Goal: Check status: Check status

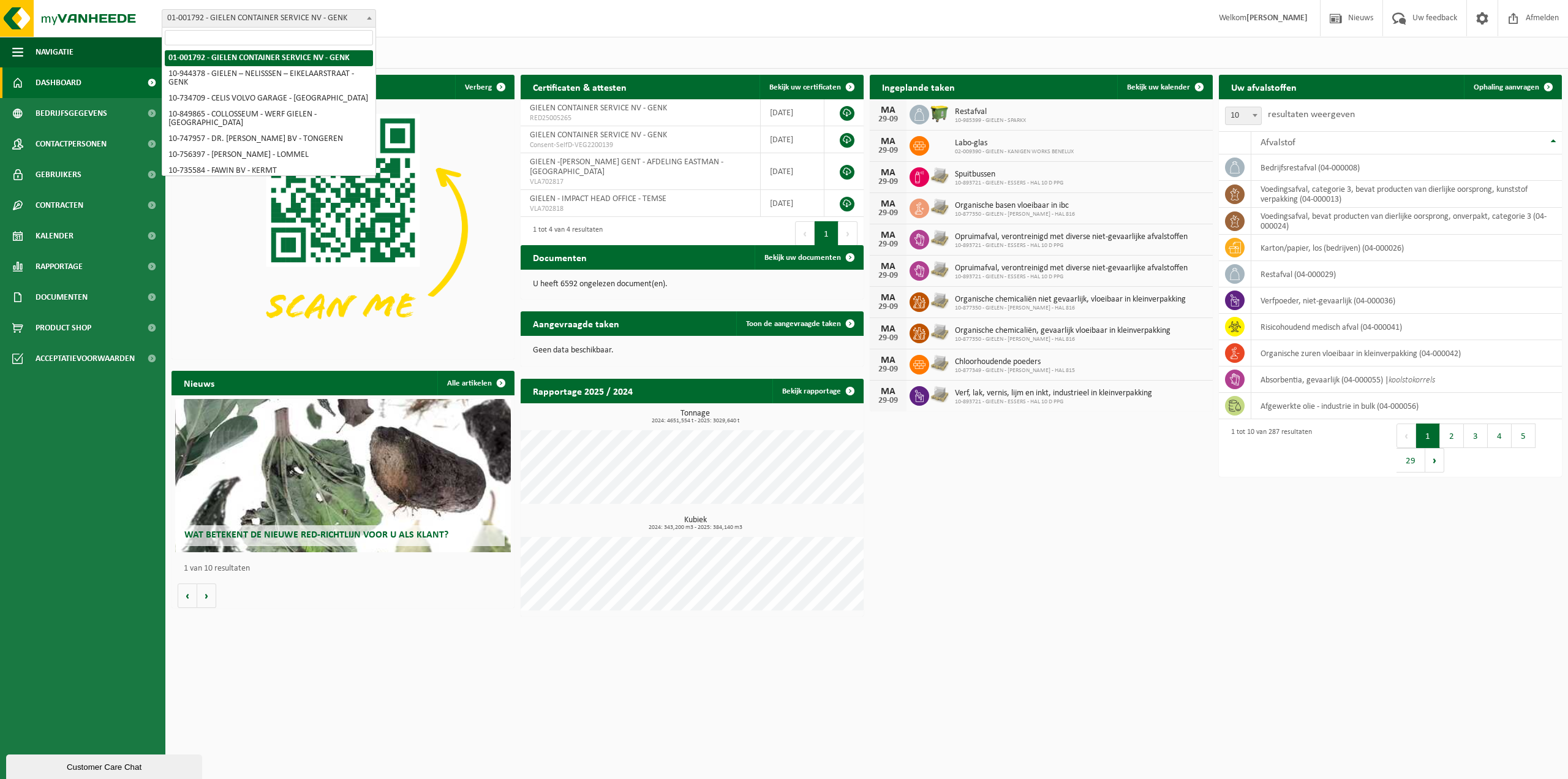
click at [276, 17] on span "01-001792 - GIELEN CONTAINER SERVICE NV - GENK" at bounding box center [269, 18] width 213 height 18
click at [283, 37] on input "search" at bounding box center [269, 37] width 209 height 15
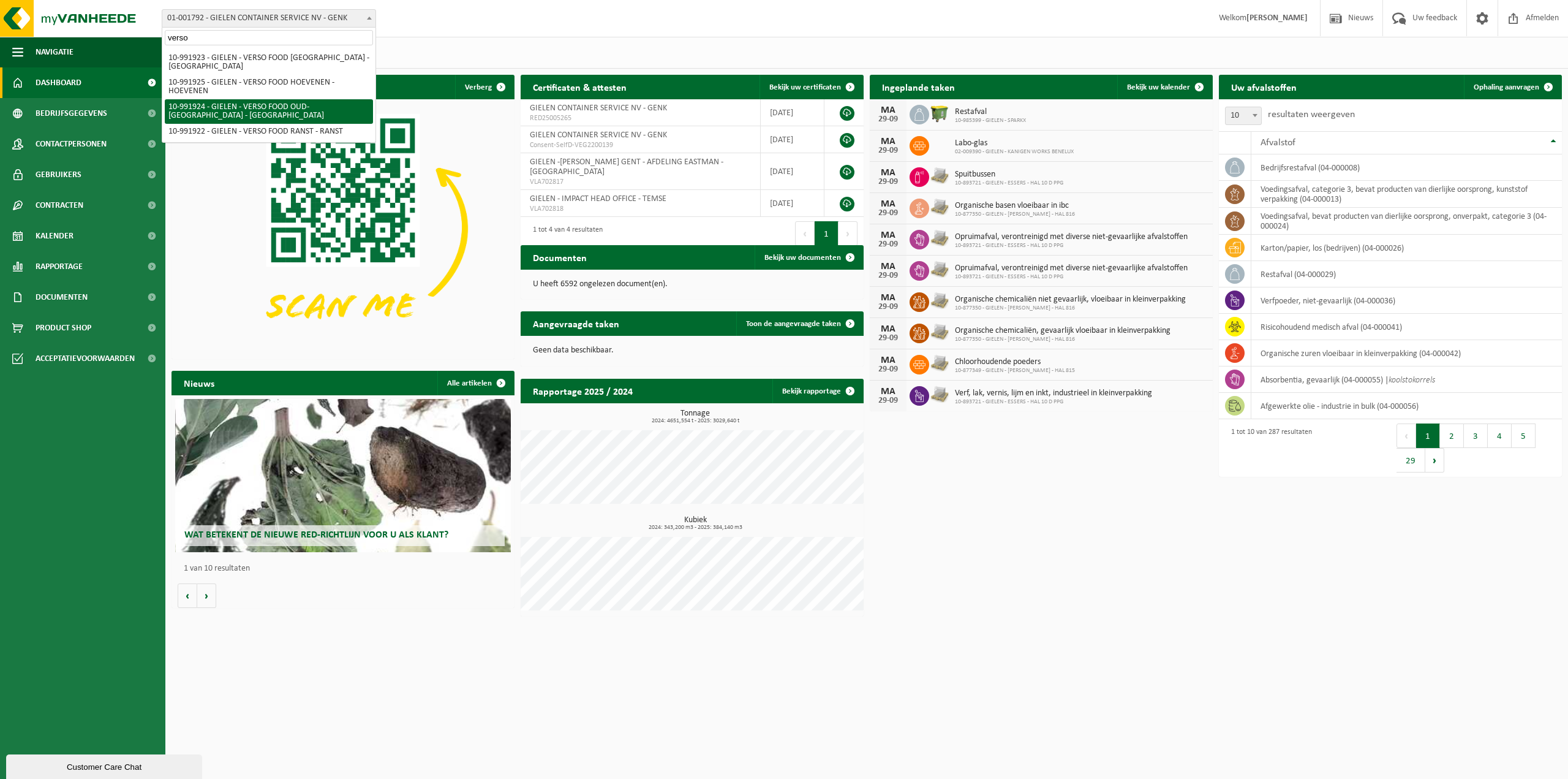
type input "verso"
select select "170005"
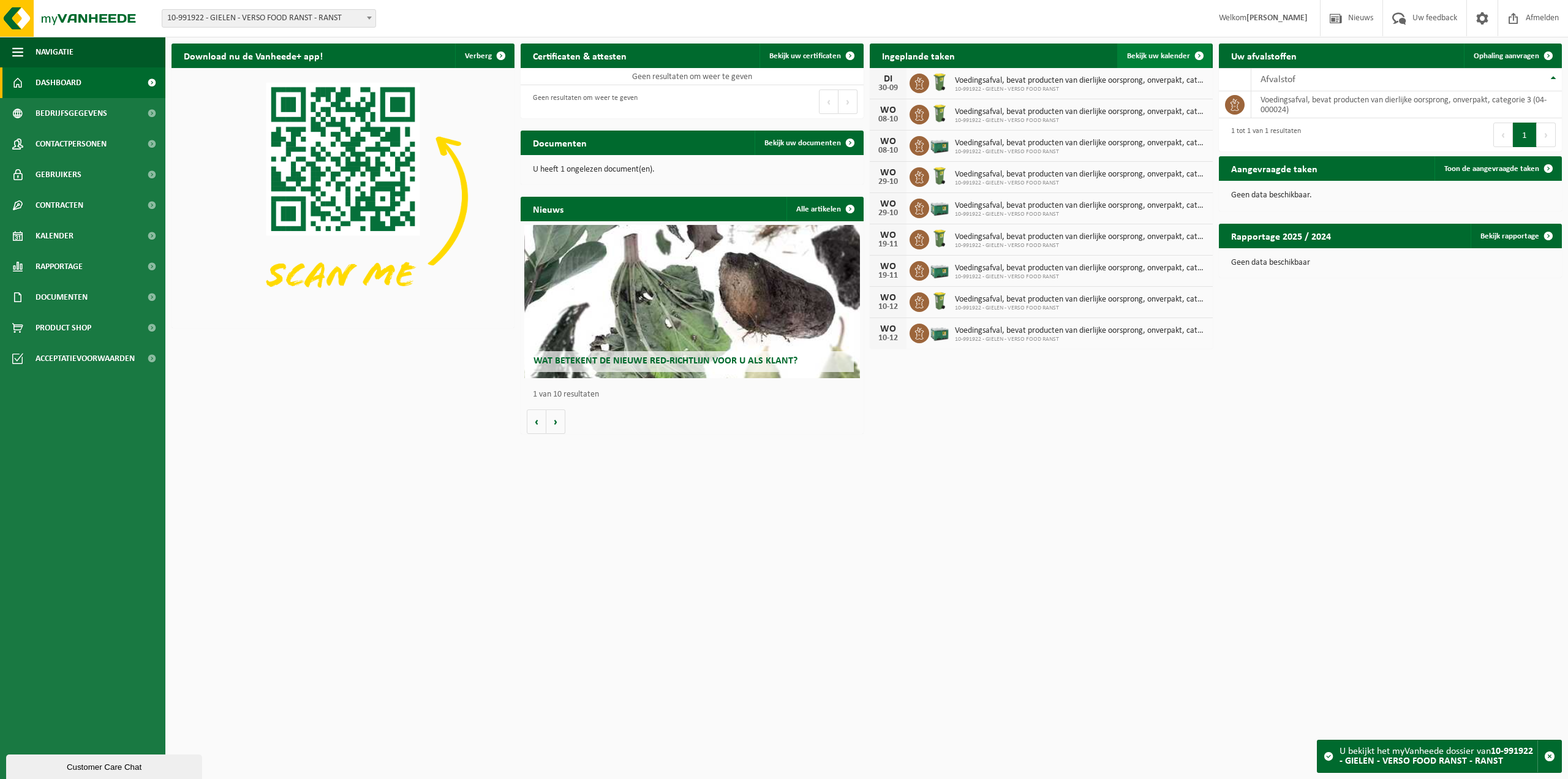
click at [1164, 57] on span "Bekijk uw kalender" at bounding box center [1159, 56] width 63 height 8
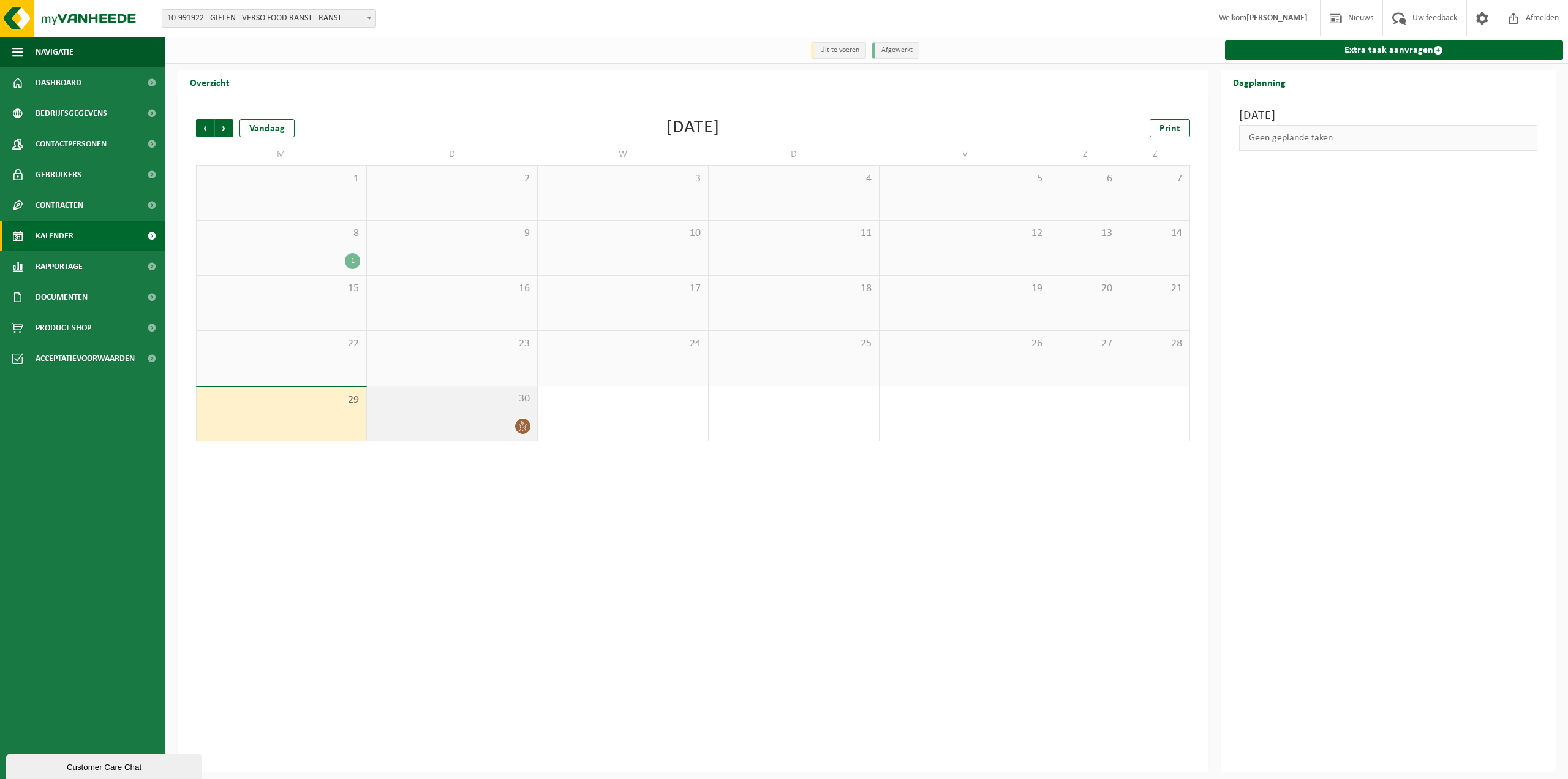
click at [468, 408] on div "30" at bounding box center [452, 413] width 170 height 54
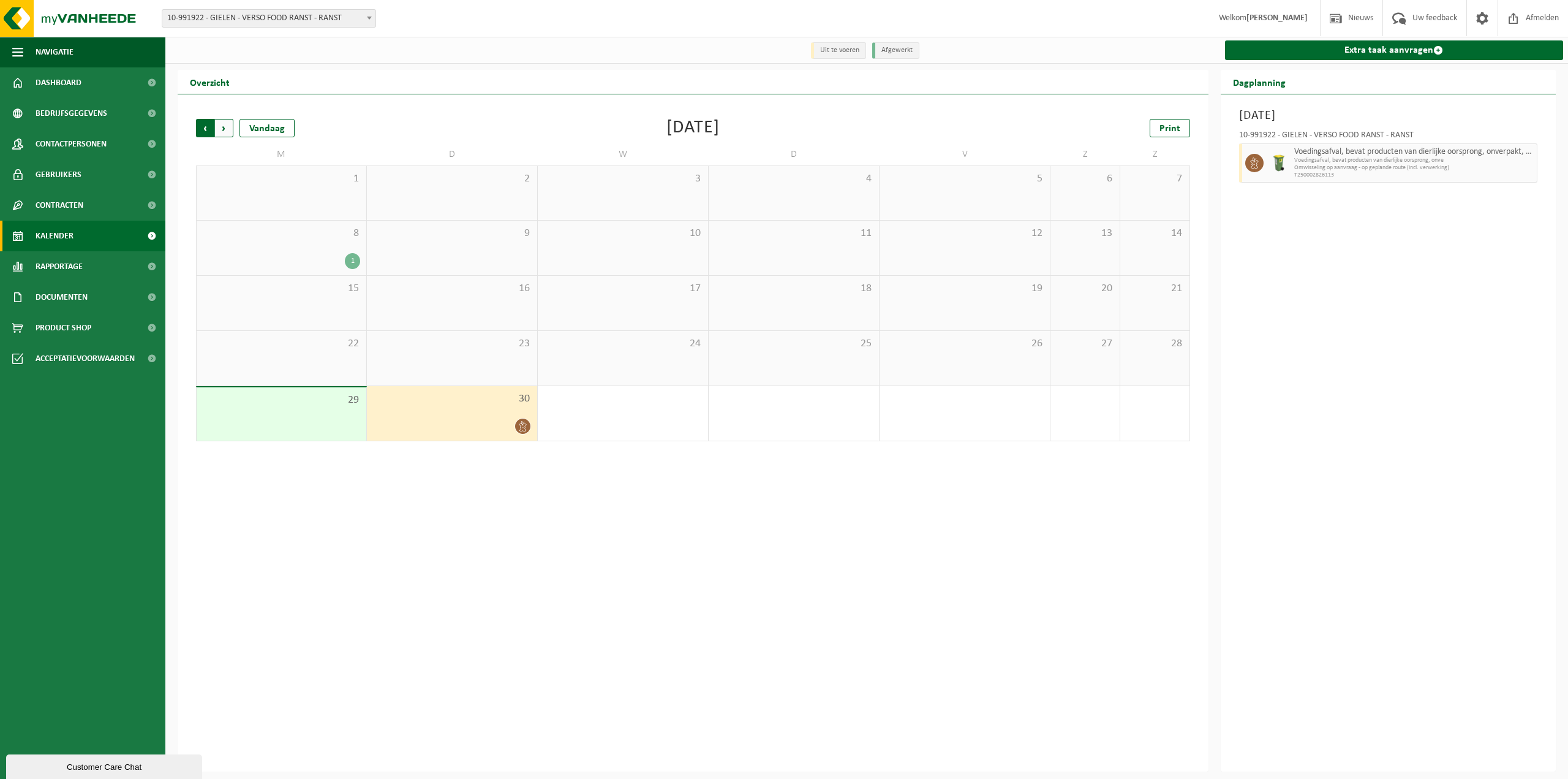
click at [229, 129] on span "Volgende" at bounding box center [224, 127] width 18 height 18
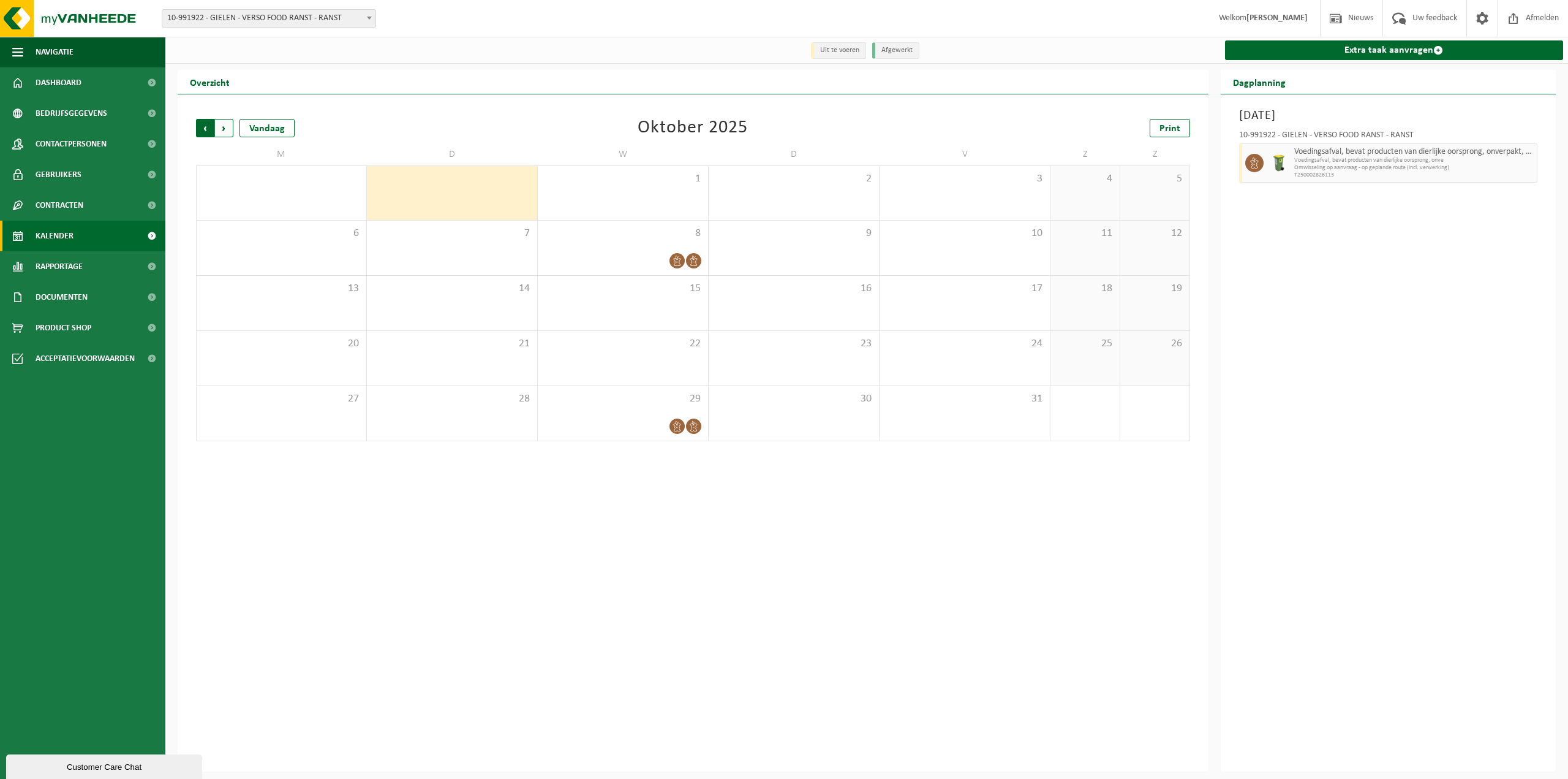
click at [219, 129] on span "Volgende" at bounding box center [224, 127] width 18 height 18
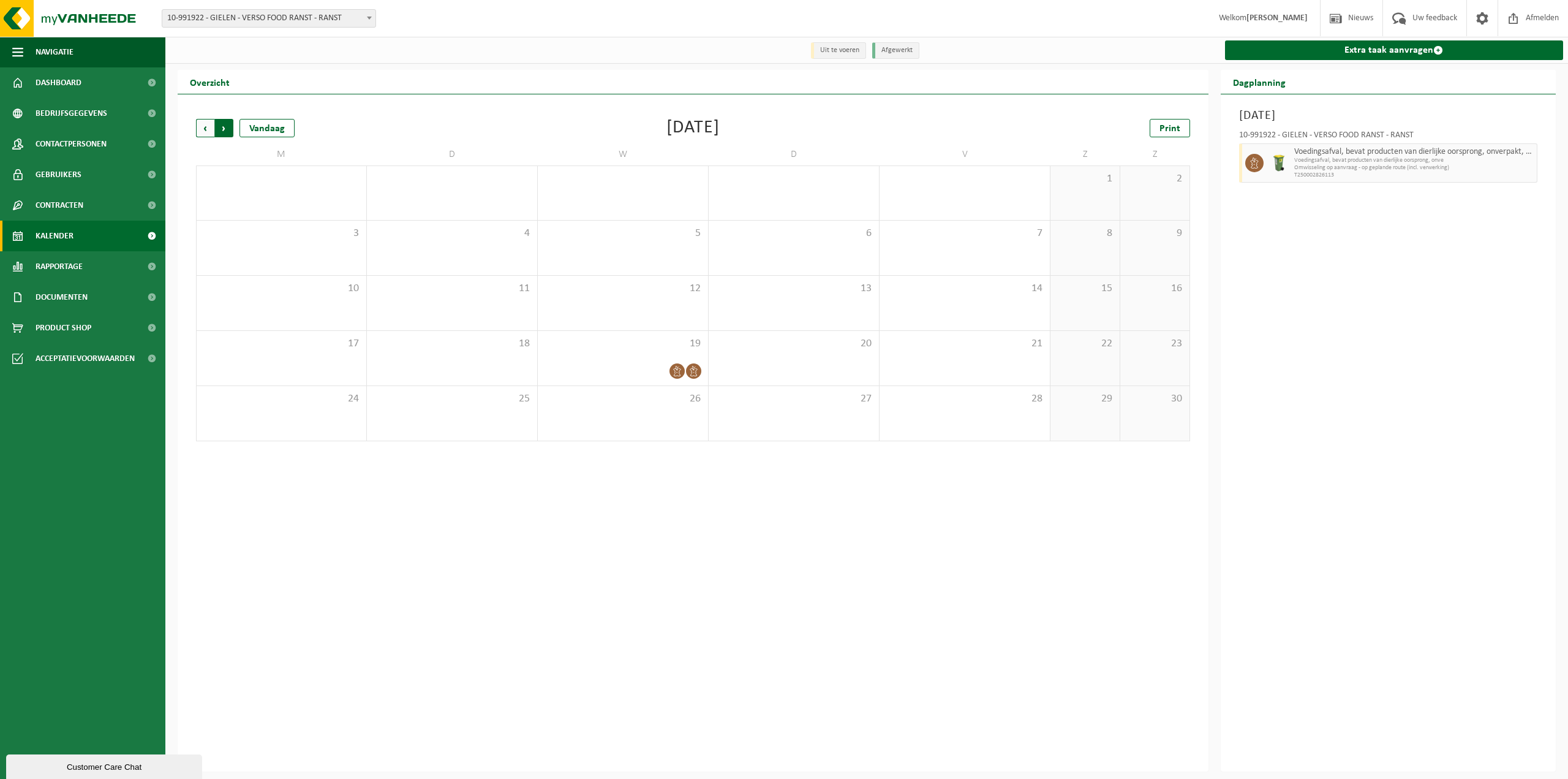
click at [203, 129] on span "Vorige" at bounding box center [205, 127] width 18 height 18
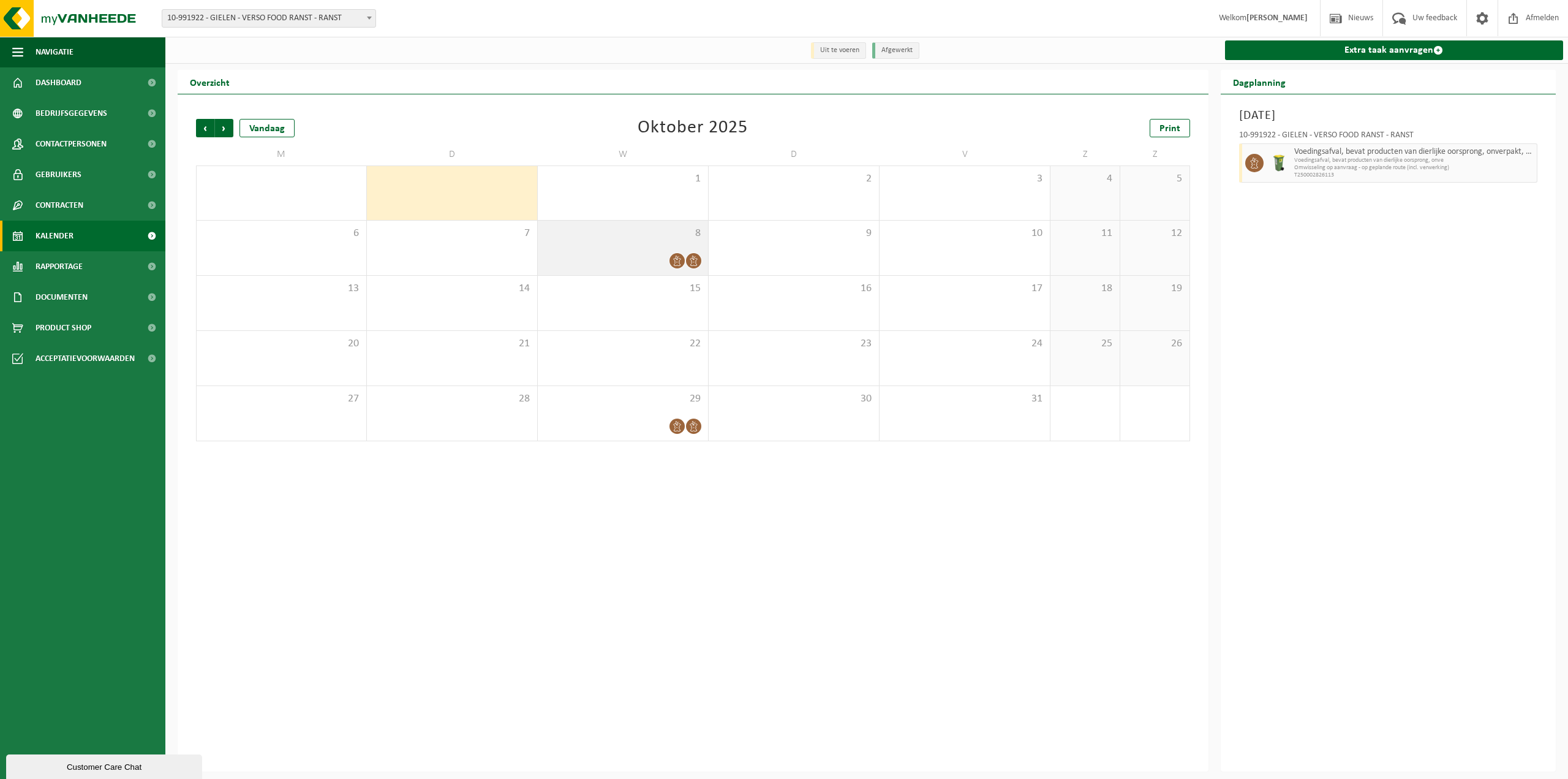
click at [605, 235] on span "8" at bounding box center [623, 233] width 158 height 14
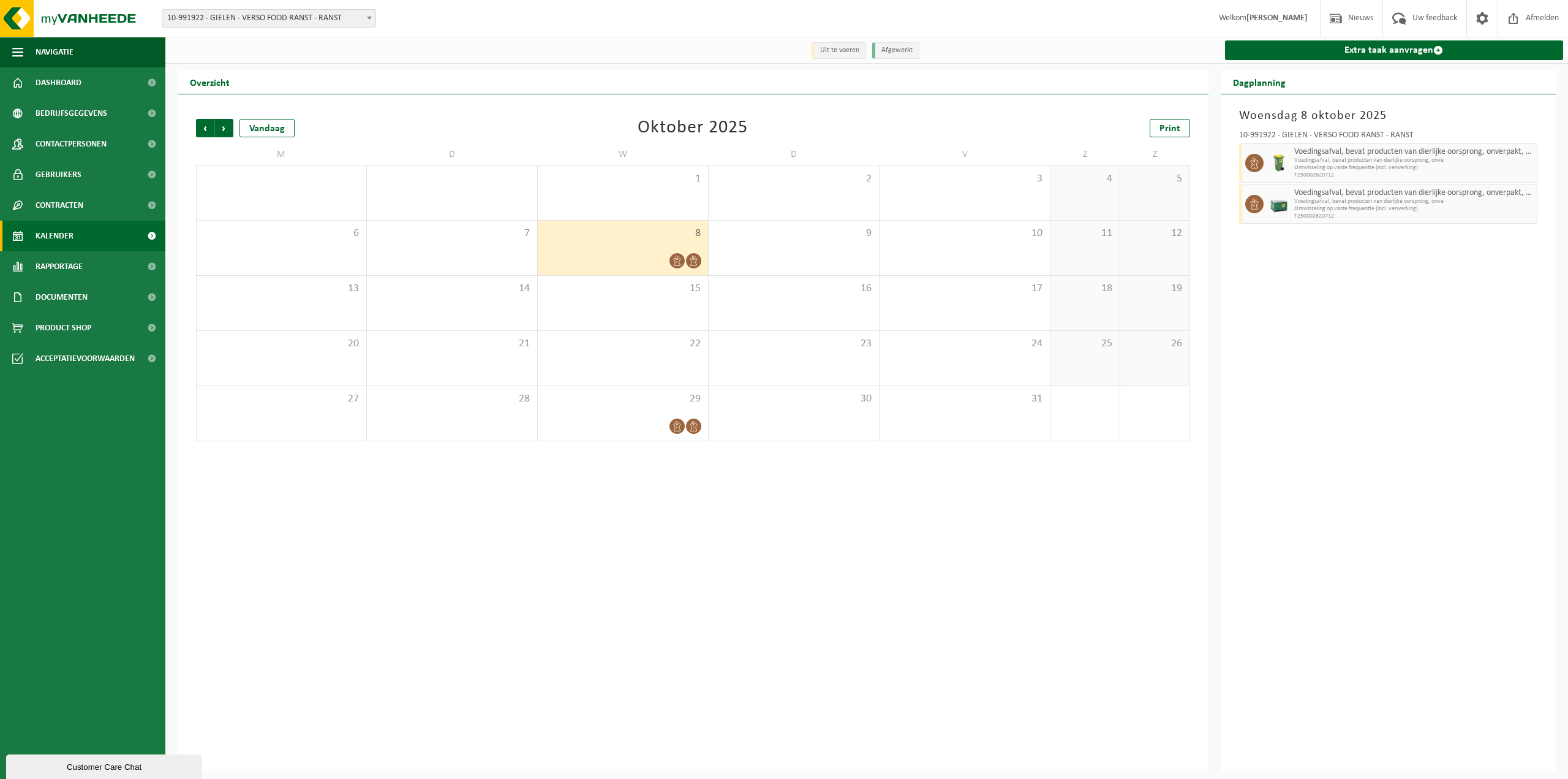
click at [301, 20] on span "10-991922 - GIELEN - VERSO FOOD RANST - RANST" at bounding box center [269, 18] width 213 height 18
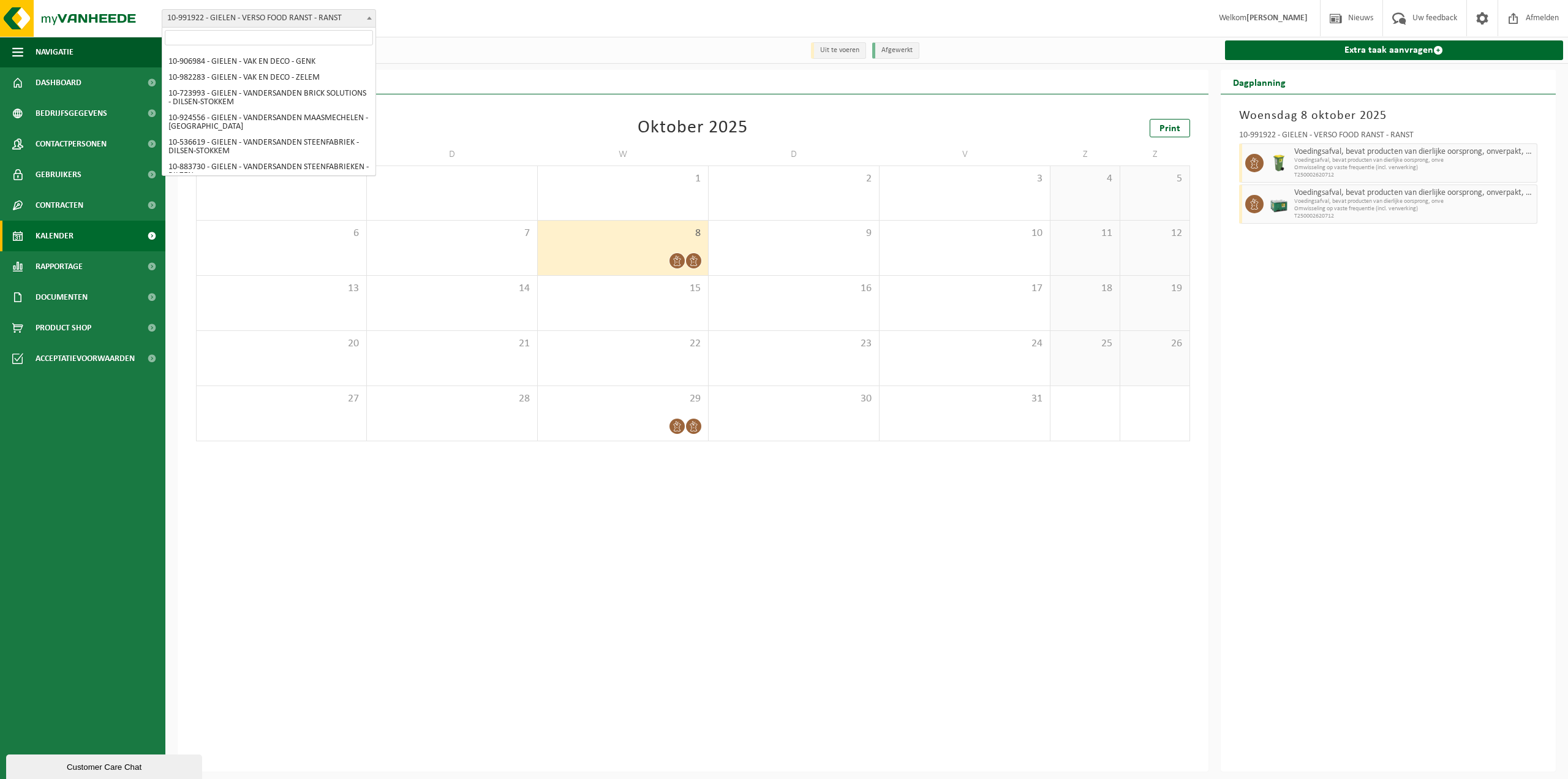
scroll to position [4050, 0]
select select "170006"
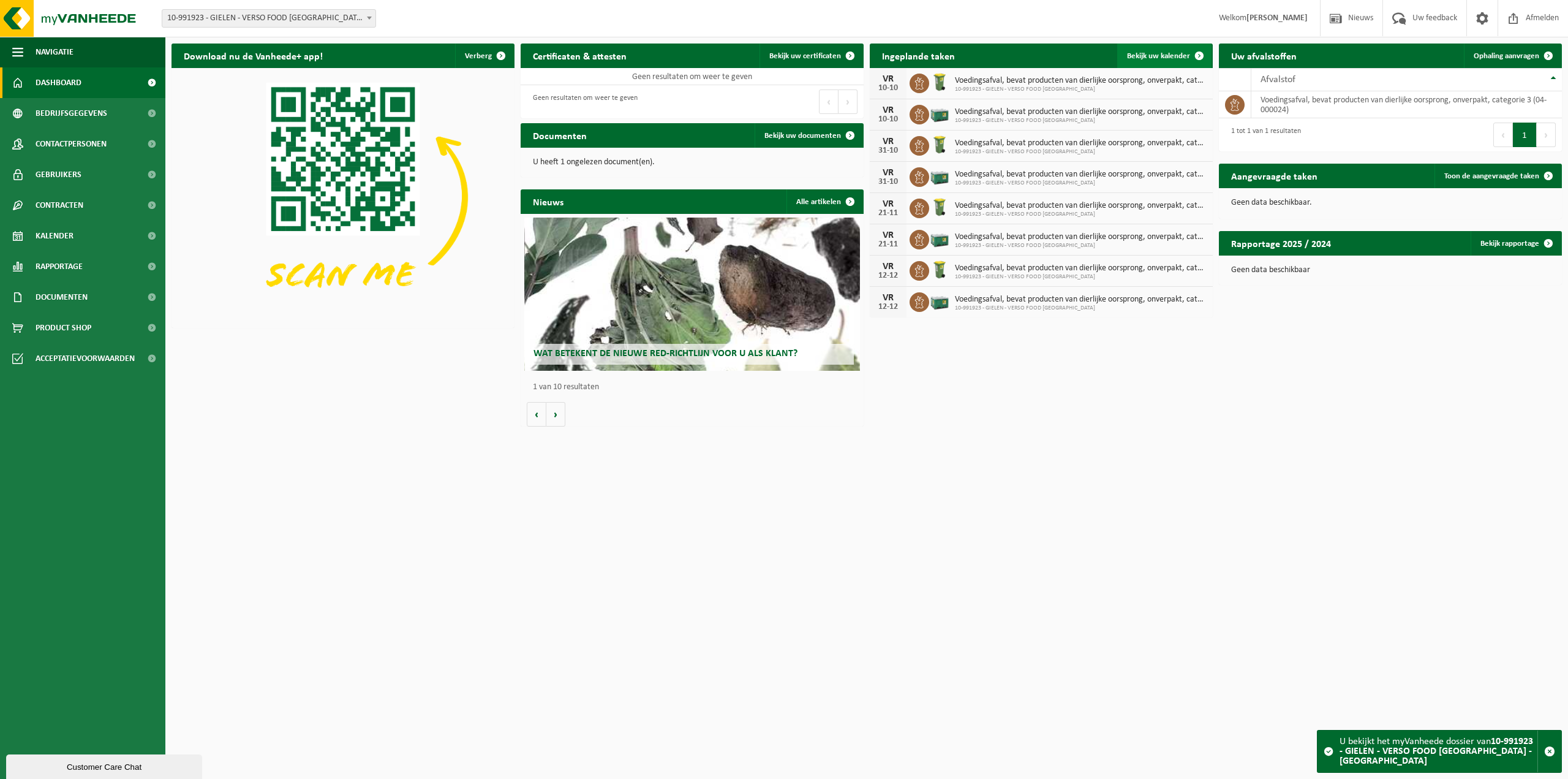
click at [1167, 52] on span "Bekijk uw kalender" at bounding box center [1159, 56] width 63 height 8
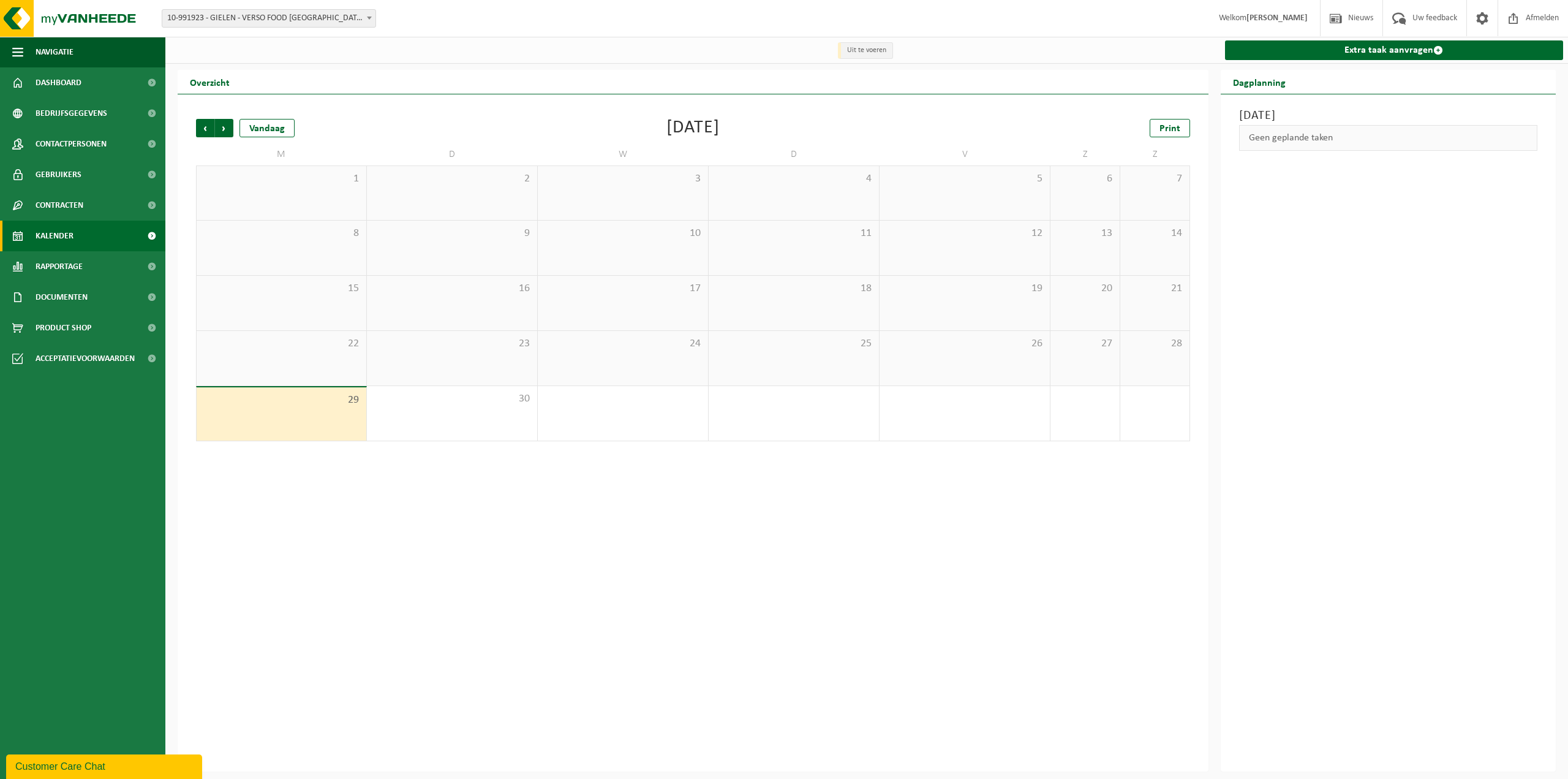
click at [233, 127] on div "Vorige Volgende Vandaag" at bounding box center [257, 127] width 123 height 18
click at [228, 130] on span "Volgende" at bounding box center [224, 127] width 18 height 18
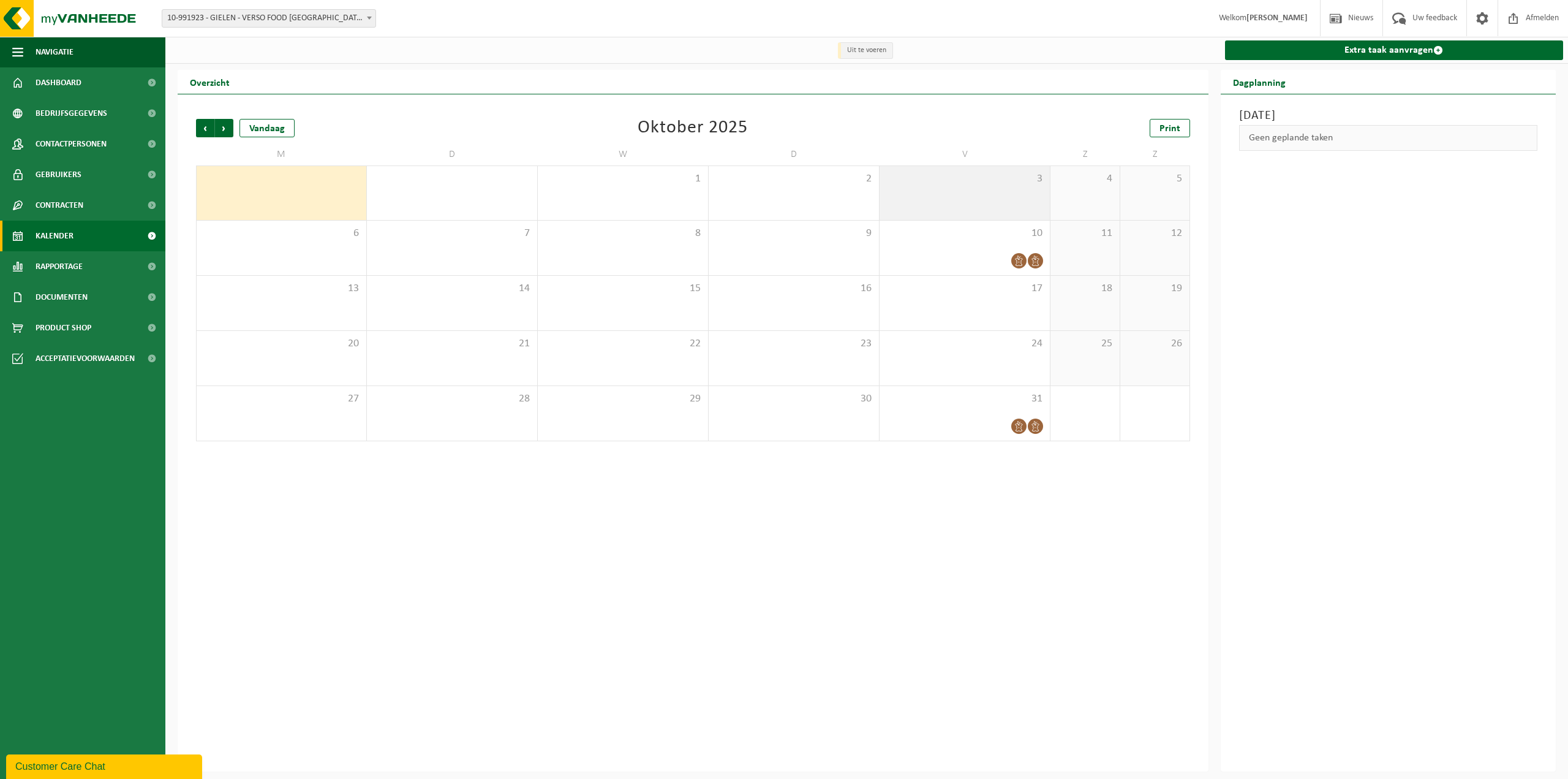
click at [945, 216] on div "3" at bounding box center [965, 193] width 170 height 54
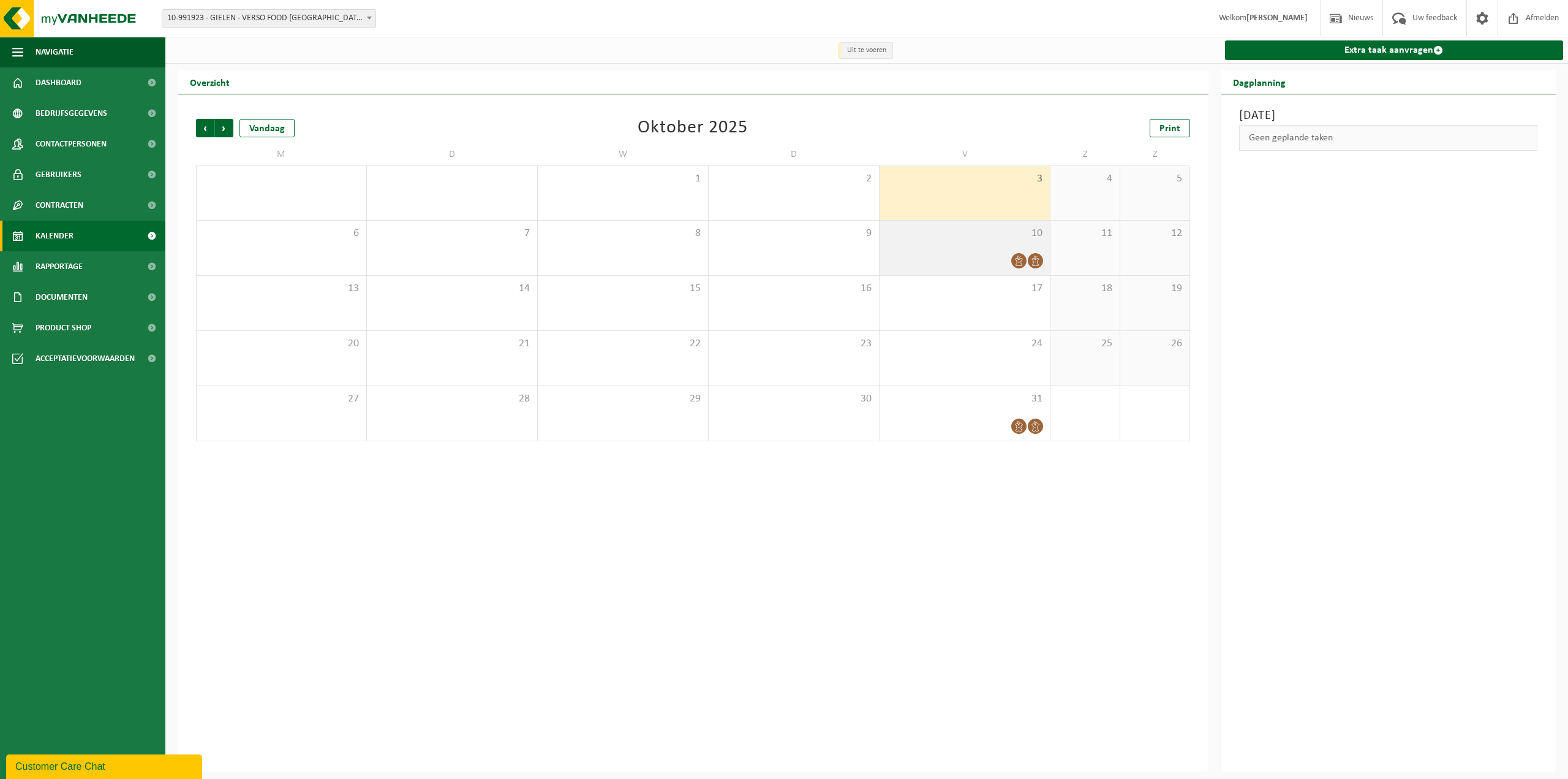
click at [959, 236] on span "10" at bounding box center [964, 233] width 158 height 14
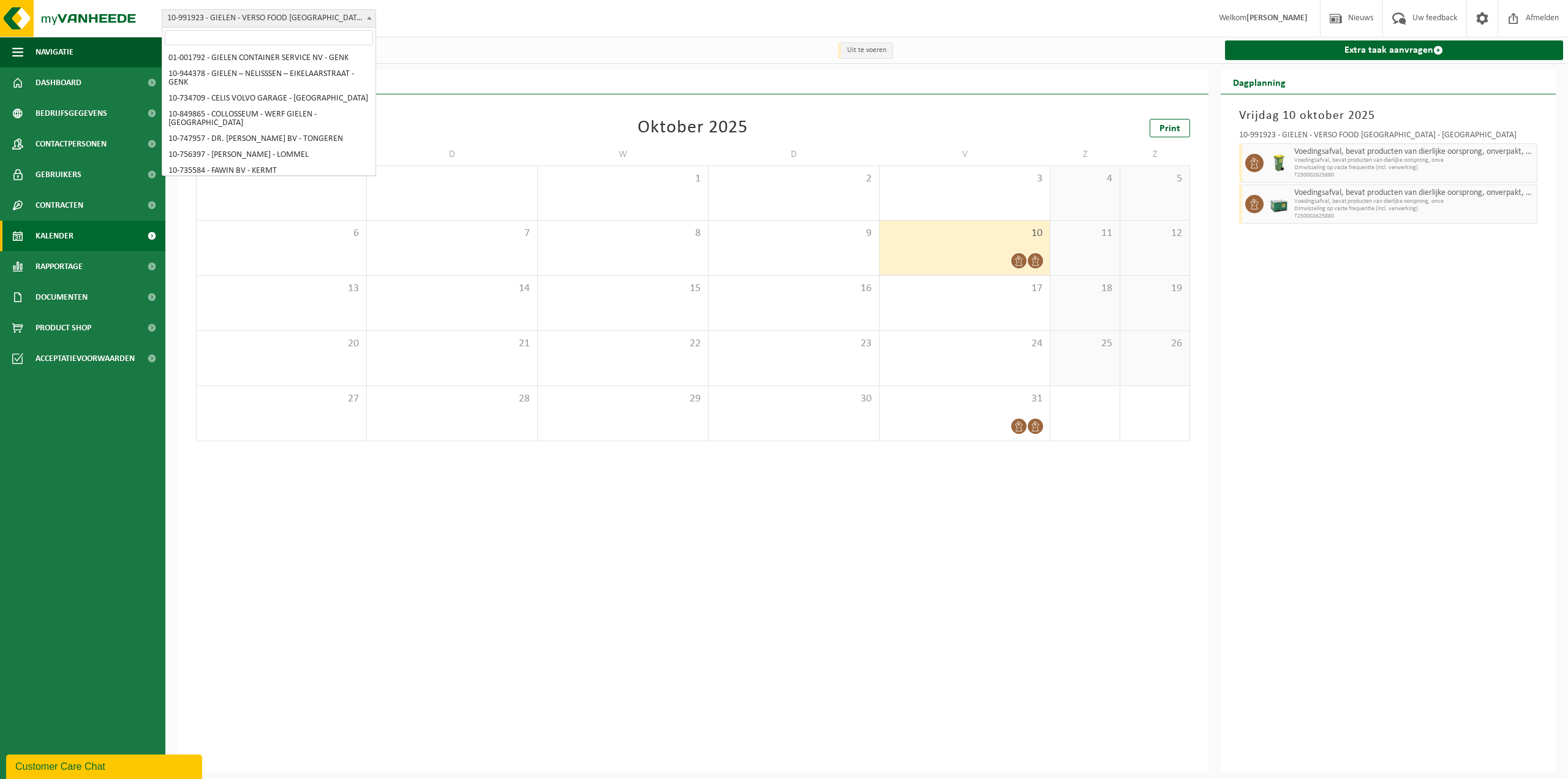
click at [324, 14] on span "10-991923 - GIELEN - VERSO FOOD [GEOGRAPHIC_DATA] - [GEOGRAPHIC_DATA]" at bounding box center [269, 18] width 213 height 18
select select "170007"
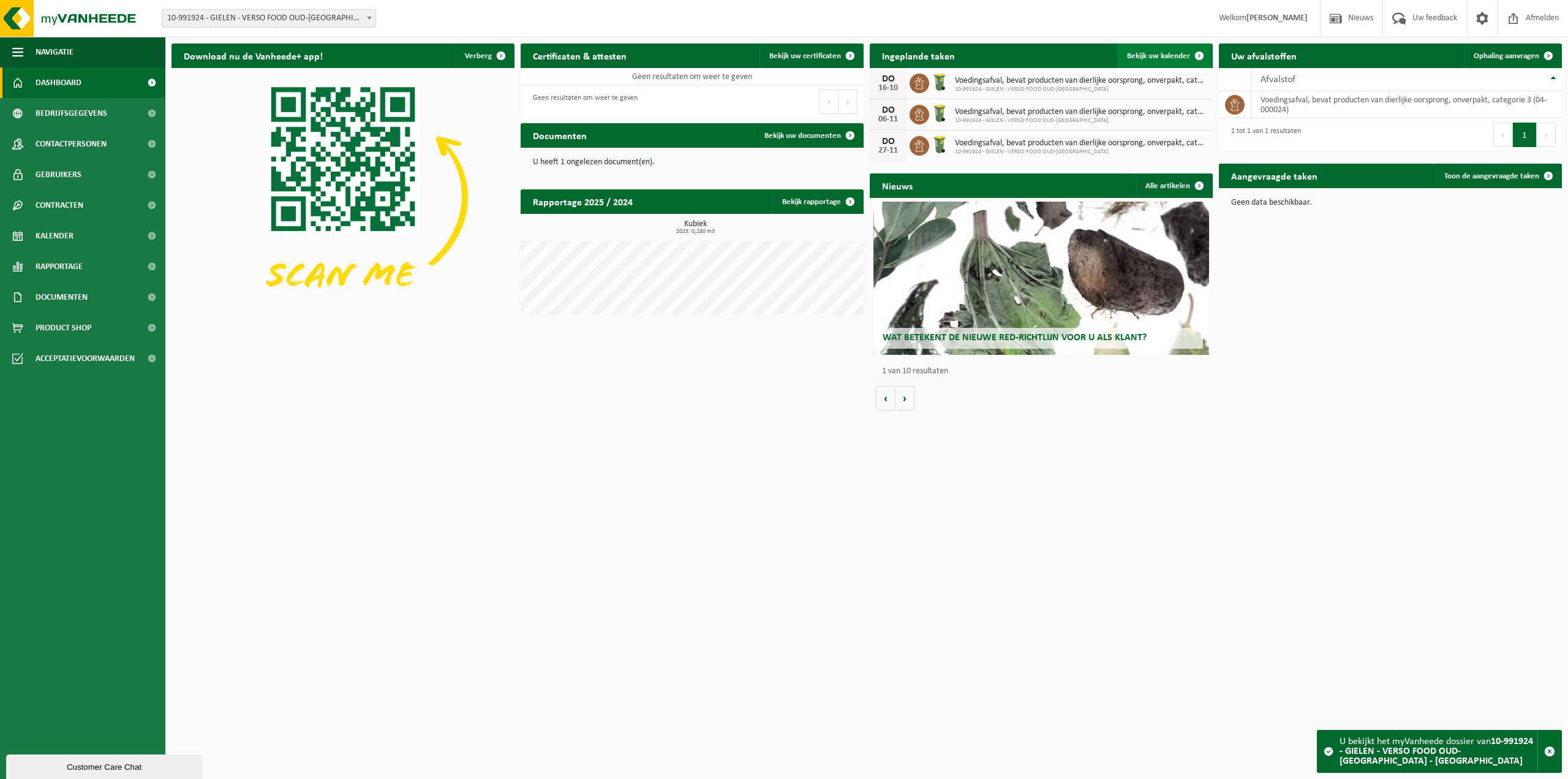
click at [1178, 49] on link "Bekijk uw kalender" at bounding box center [1164, 56] width 94 height 25
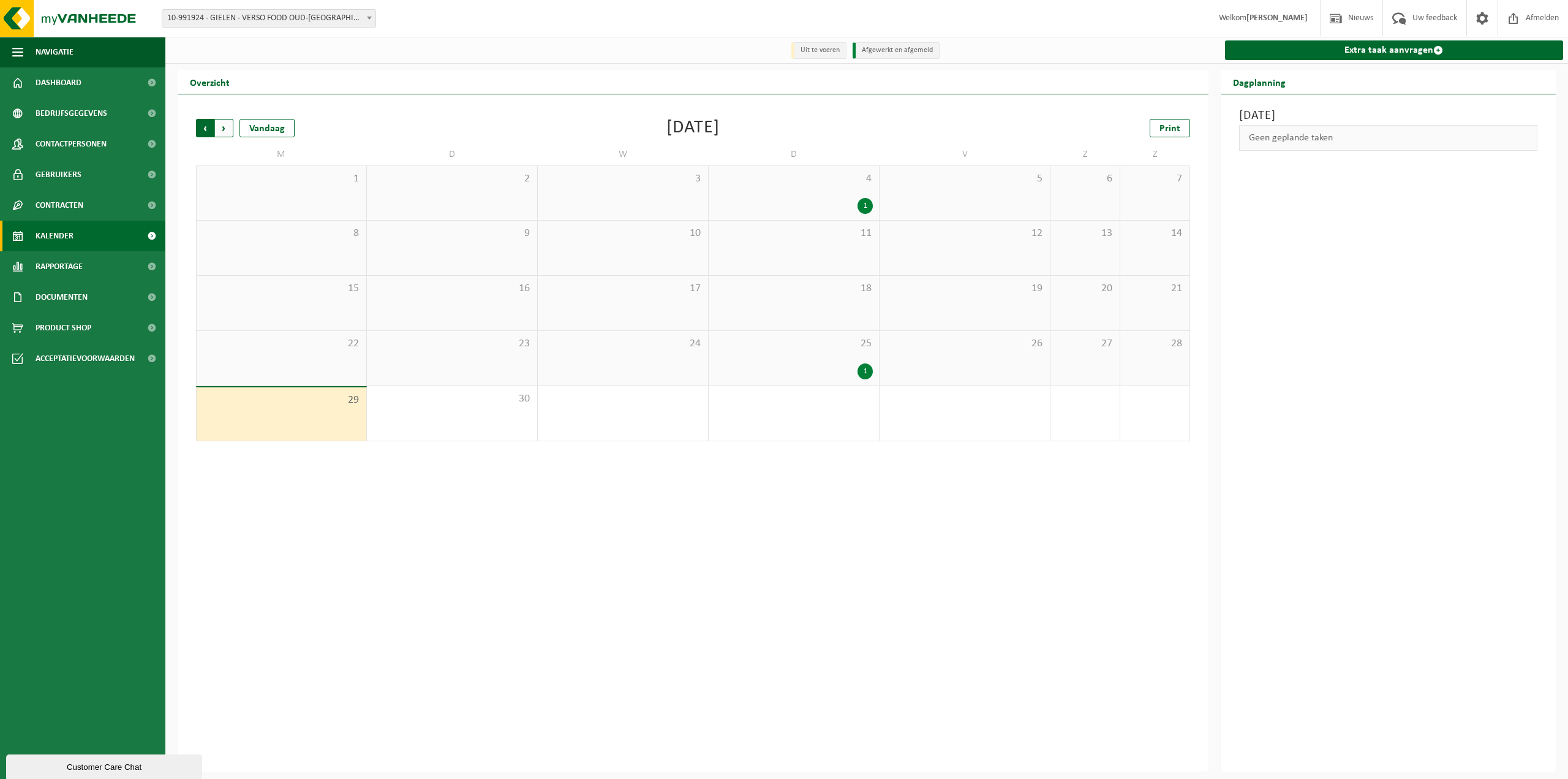
click at [229, 131] on span "Volgende" at bounding box center [224, 127] width 18 height 18
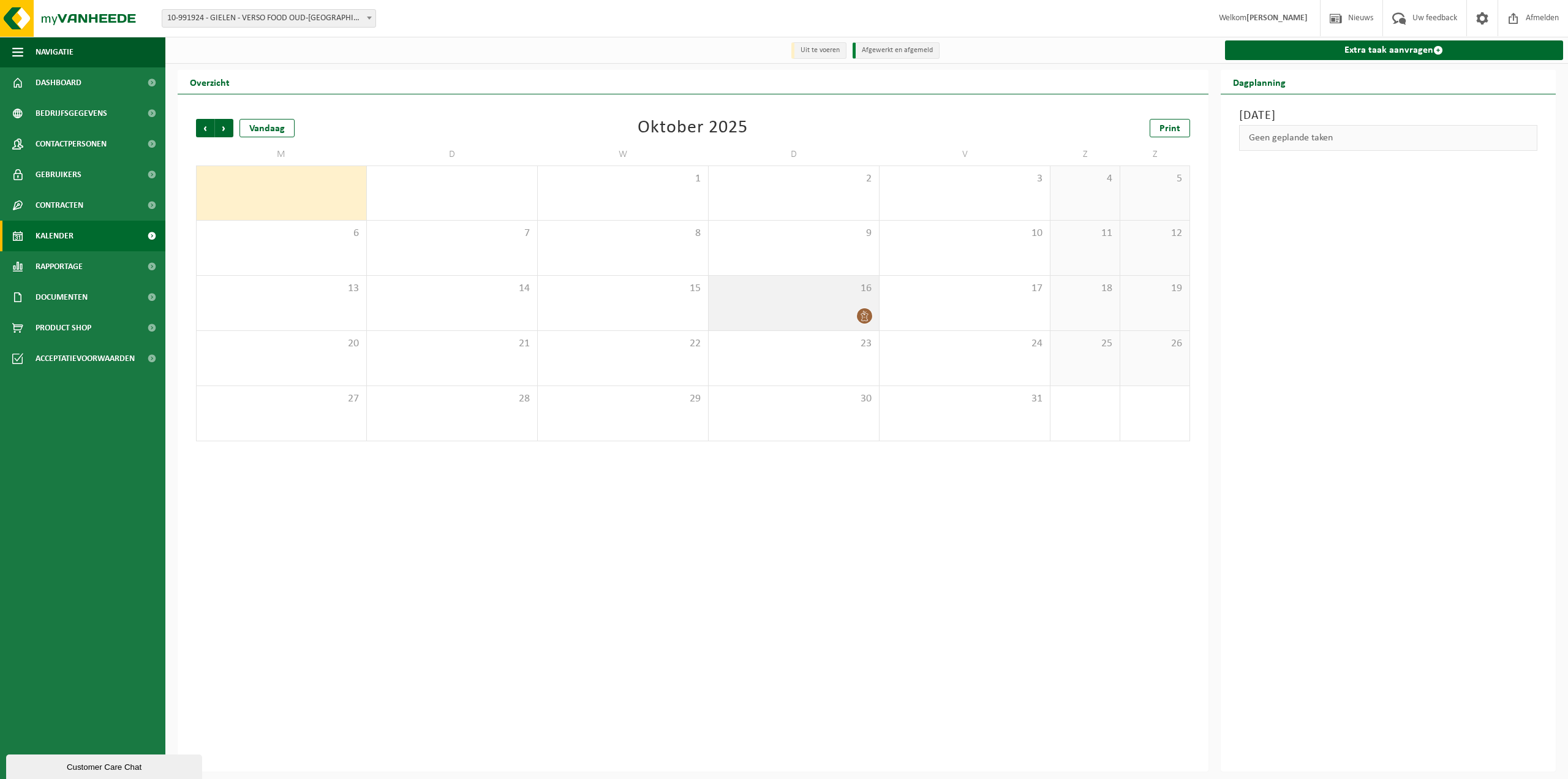
click at [811, 307] on div "16" at bounding box center [794, 303] width 170 height 54
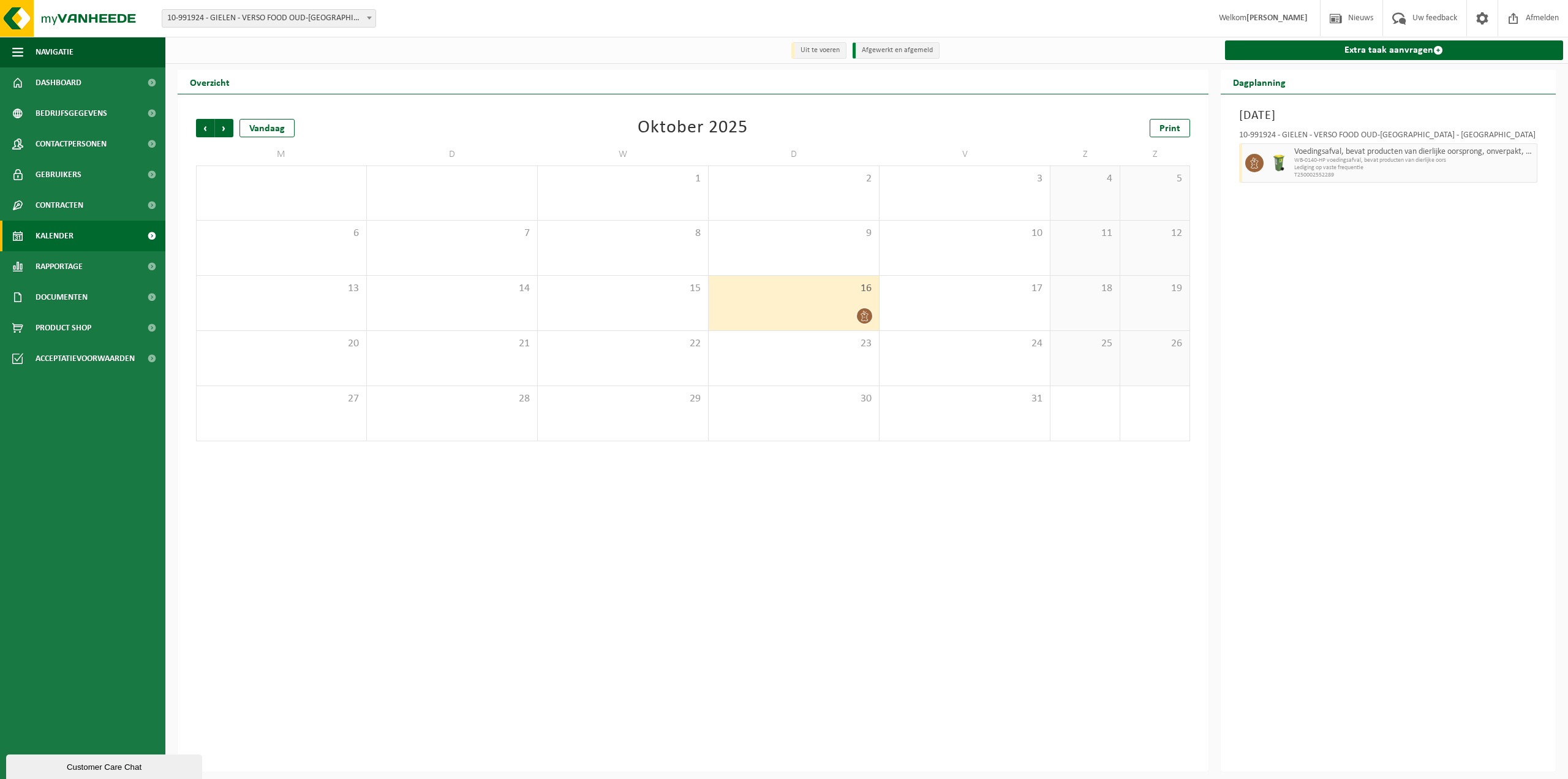
click at [308, 18] on span "10-991924 - GIELEN - VERSO FOOD OUD-[GEOGRAPHIC_DATA] - [GEOGRAPHIC_DATA]" at bounding box center [269, 18] width 213 height 18
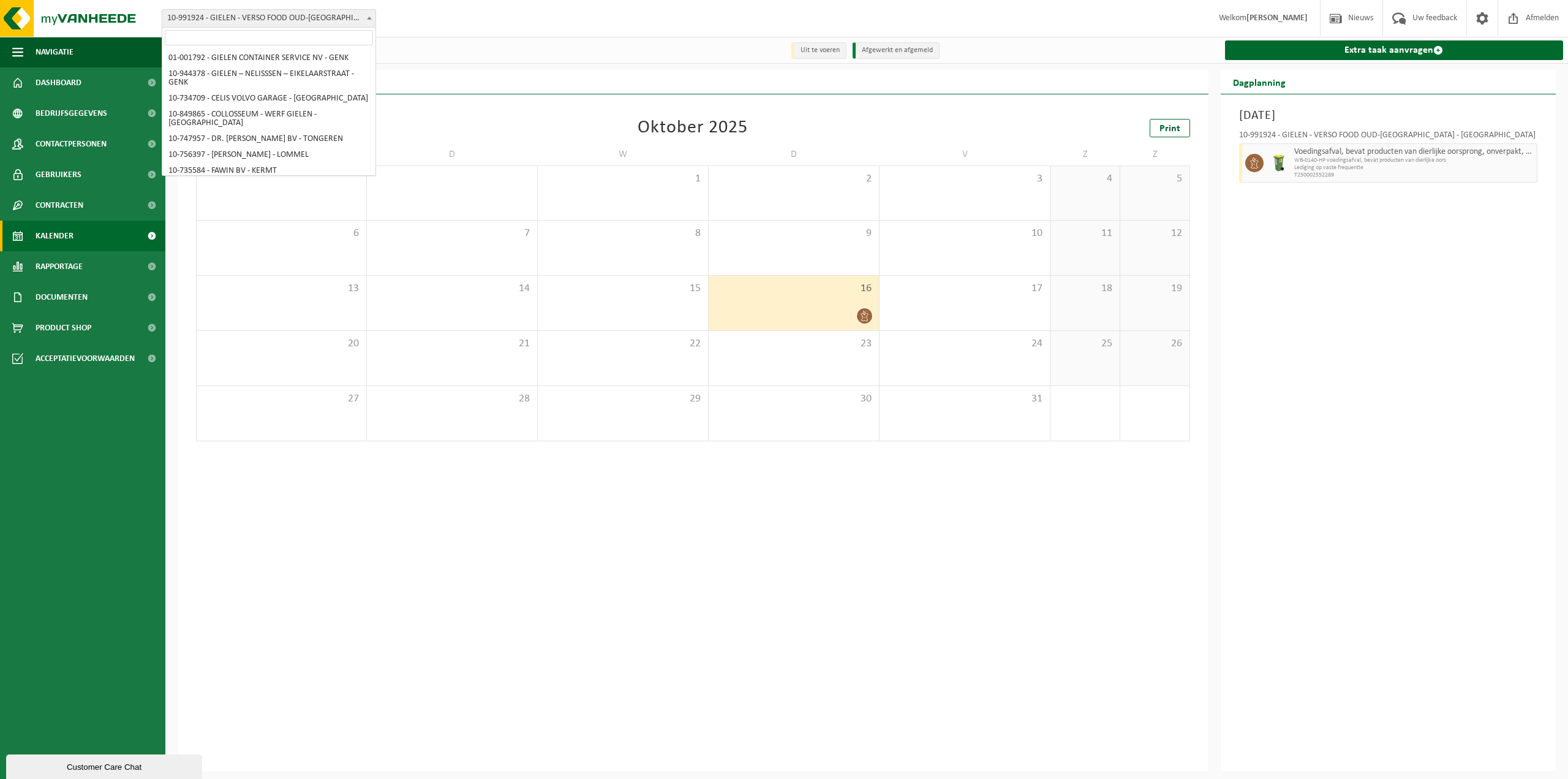
scroll to position [4069, 0]
select select "170008"
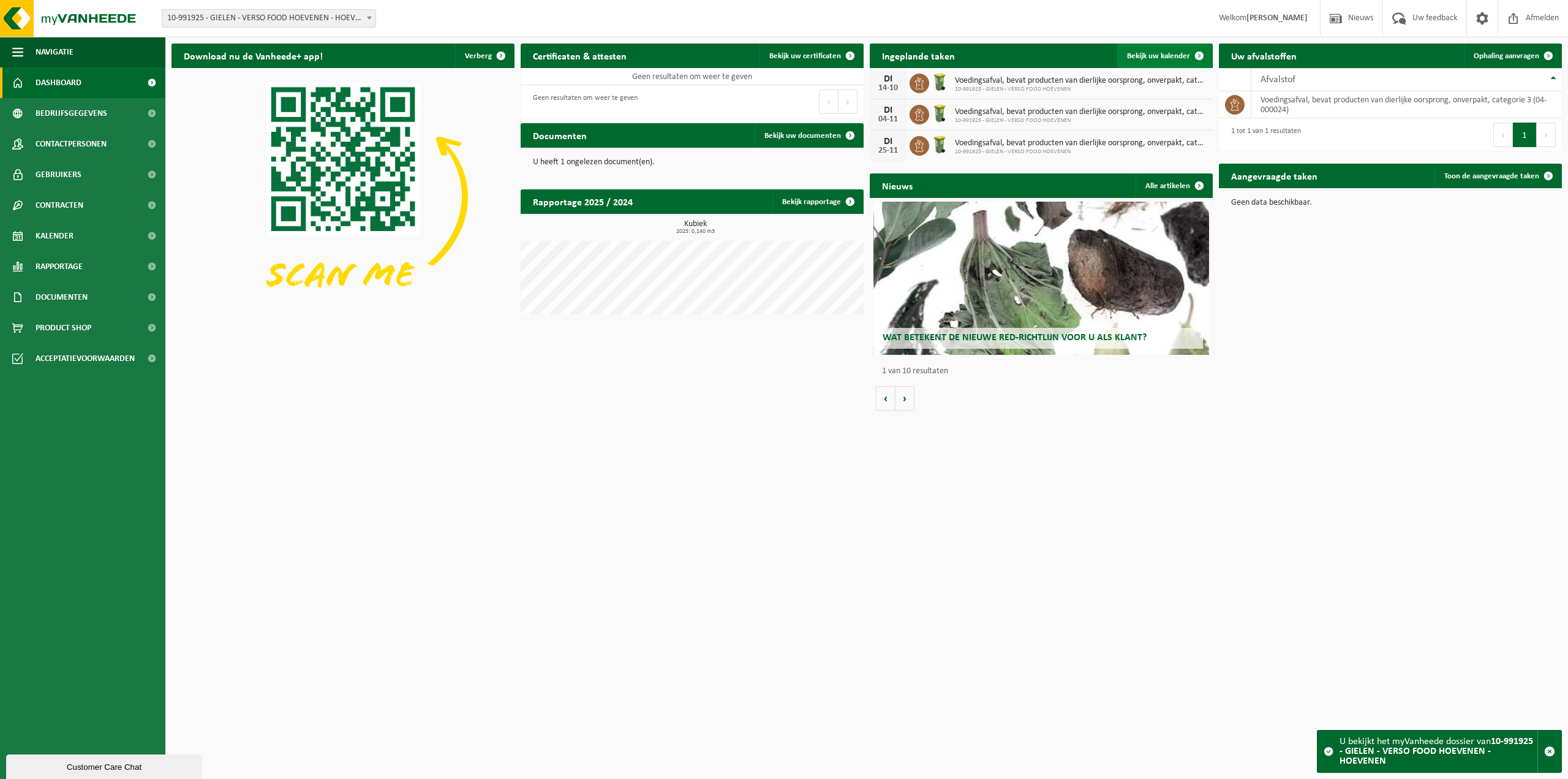
click at [1152, 56] on span "Bekijk uw kalender" at bounding box center [1159, 56] width 63 height 8
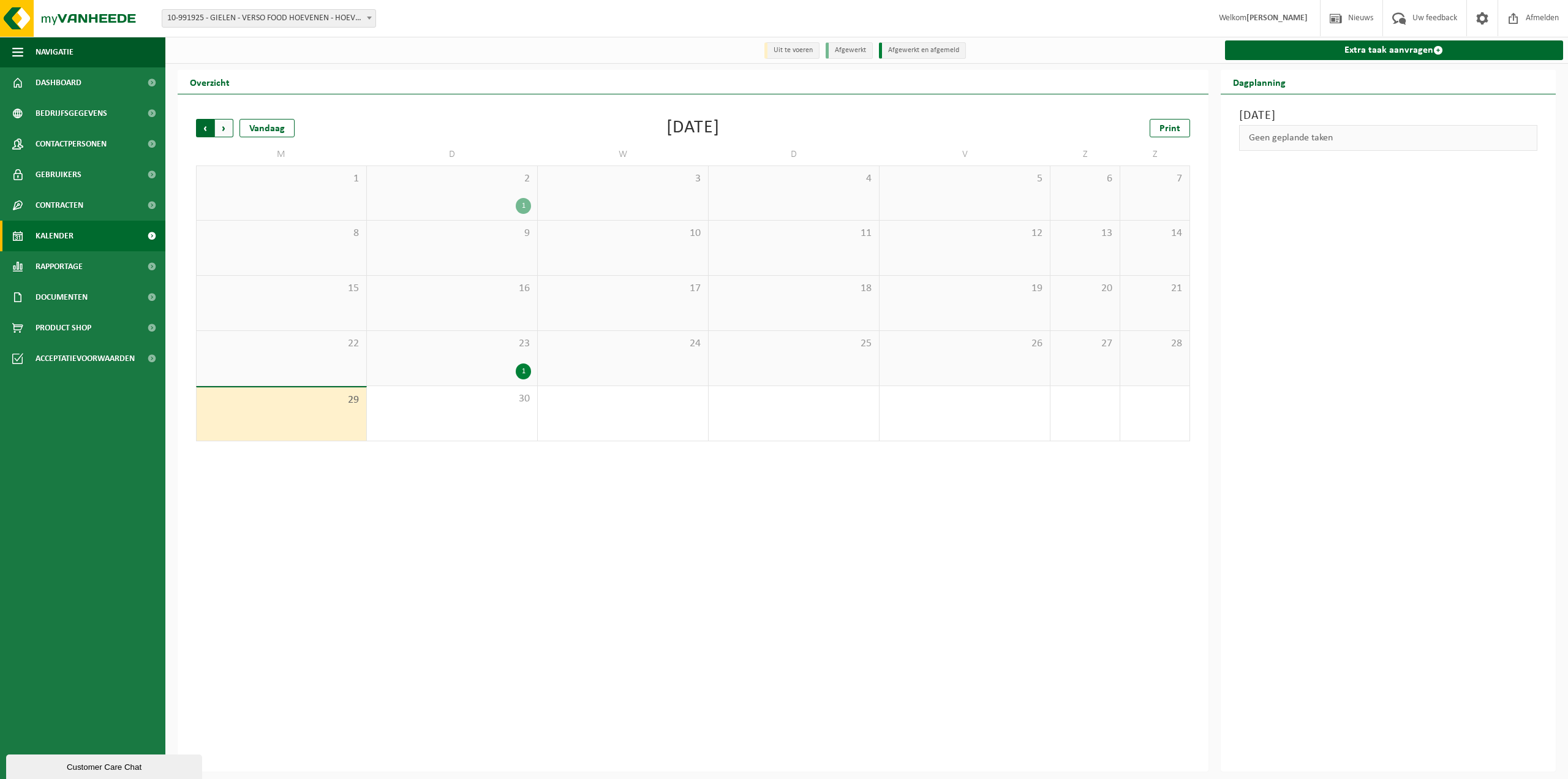
click at [228, 130] on span "Volgende" at bounding box center [224, 127] width 18 height 18
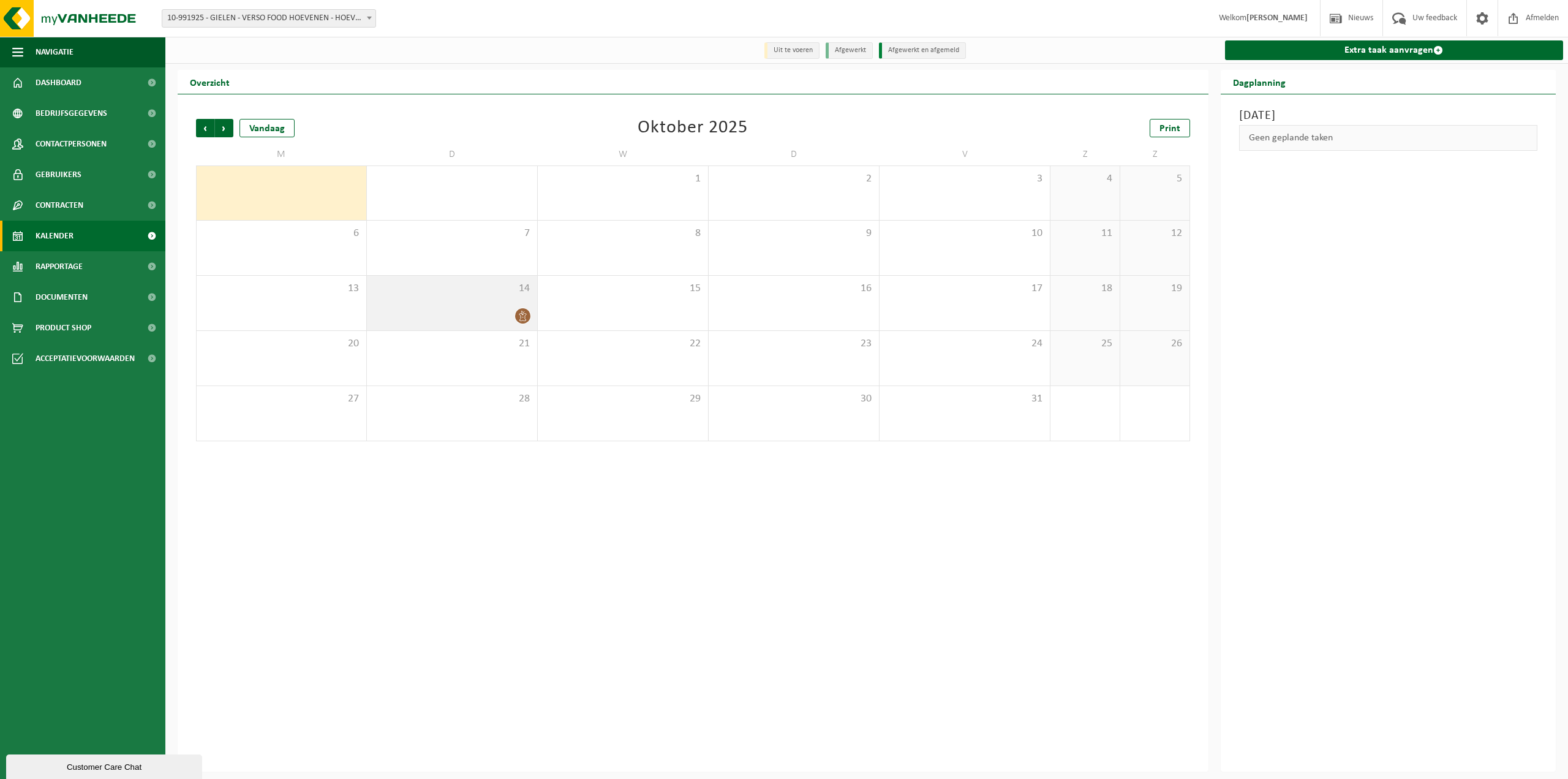
click at [499, 304] on div "14" at bounding box center [452, 303] width 170 height 54
